Goal: Information Seeking & Learning: Understand process/instructions

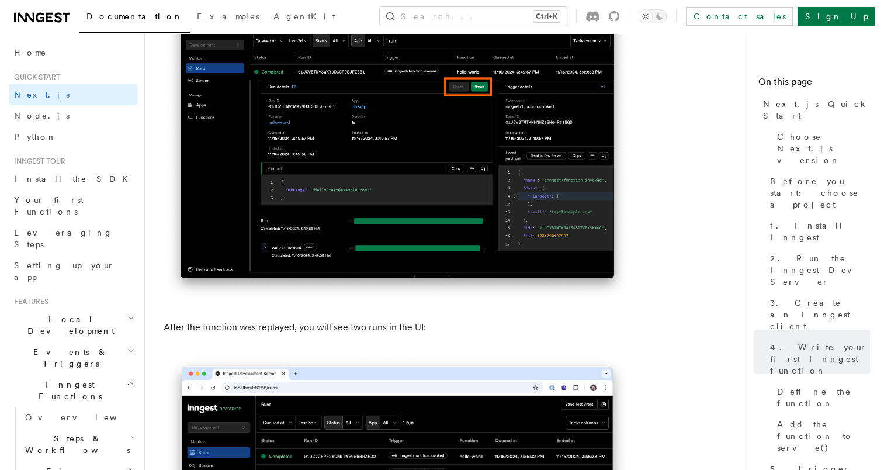
scroll to position [89, 0]
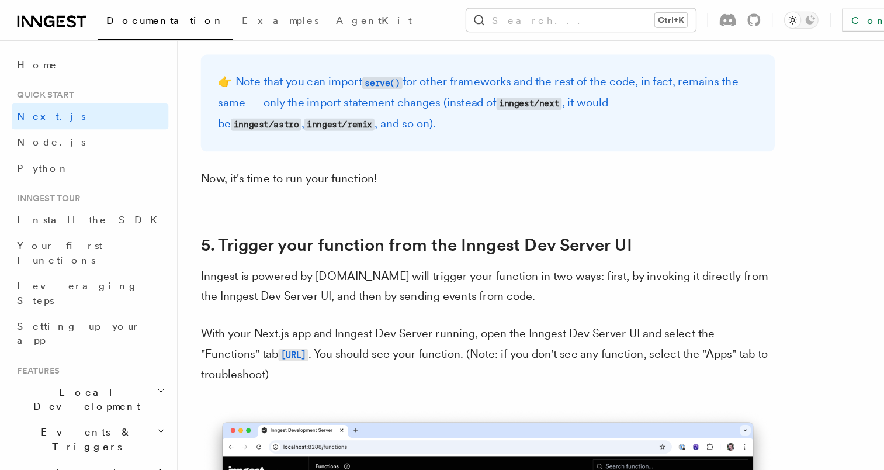
scroll to position [2563, 0]
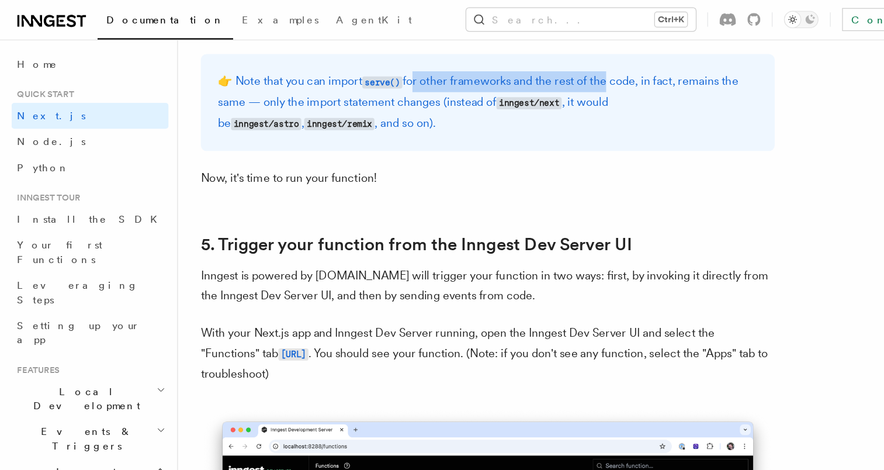
drag, startPoint x: 336, startPoint y: 68, endPoint x: 504, endPoint y: 67, distance: 167.1
click at [504, 67] on p "👉 Note that you can import serve() for other frameworks and the rest of the cod…" at bounding box center [397, 83] width 439 height 51
click at [554, 70] on p "👉 Note that you can import serve() for other frameworks and the rest of the cod…" at bounding box center [397, 83] width 439 height 51
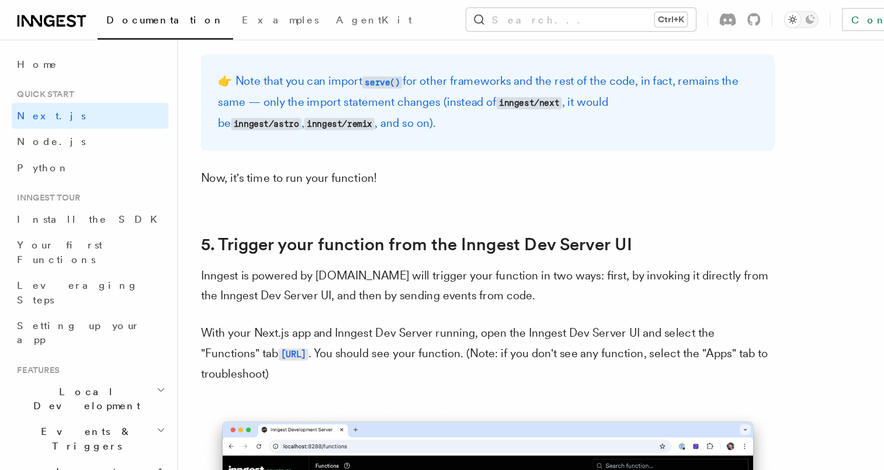
click at [473, 142] on p "Now, it's time to run your function!" at bounding box center [397, 145] width 467 height 16
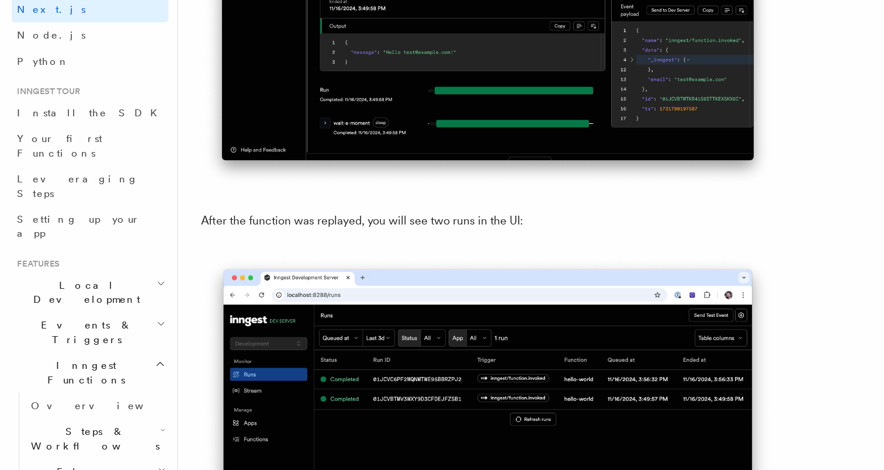
scroll to position [5300, 0]
